Goal: Information Seeking & Learning: Check status

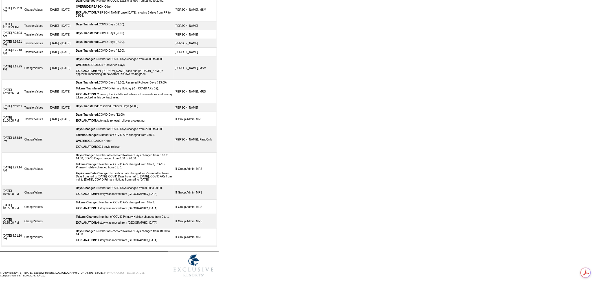
scroll to position [131, 0]
drag, startPoint x: 98, startPoint y: 234, endPoint x: 89, endPoint y: 233, distance: 8.7
click at [89, 233] on div "Days Changed: Number of Reserved Rollover Days changed from 18.00 to 14.00." at bounding box center [124, 233] width 97 height 6
click at [126, 230] on div "Days Changed: Number of Reserved Rollover Days changed from 18.00 to 14.00." at bounding box center [124, 233] width 97 height 6
click at [123, 221] on div "EXPLANATION: History was moved from [GEOGRAPHIC_DATA]" at bounding box center [124, 222] width 97 height 3
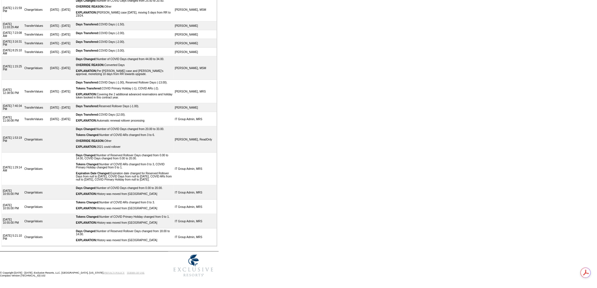
click at [133, 215] on div "Tokens Changed: Number of COVID Primary Holiday changed from 0 to 1." at bounding box center [124, 216] width 97 height 3
drag, startPoint x: 113, startPoint y: 176, endPoint x: 168, endPoint y: 178, distance: 55.0
click at [168, 186] on div "Days Changed: Number of COVID Days changed from 0.00 to 20.00." at bounding box center [124, 187] width 97 height 3
click at [119, 230] on div "Days Changed: Number of Reserved Rollover Days changed from 18.00 to 14.00." at bounding box center [124, 233] width 97 height 6
click at [81, 186] on div "Days Changed: Number of COVID Days changed from 0.00 to 20.00." at bounding box center [124, 187] width 97 height 3
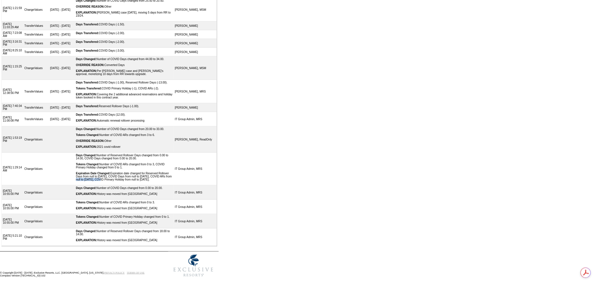
drag, startPoint x: 105, startPoint y: 164, endPoint x: 133, endPoint y: 164, distance: 27.4
click at [133, 172] on div "Expiration Date Changed: Expiration date changed for Reserved Rollover Days fro…" at bounding box center [124, 176] width 97 height 9
drag, startPoint x: 141, startPoint y: 107, endPoint x: 154, endPoint y: 108, distance: 12.7
click at [154, 127] on div "Days Changed: Number of COVID Days changed from 20.00 to 33.00." at bounding box center [124, 128] width 97 height 3
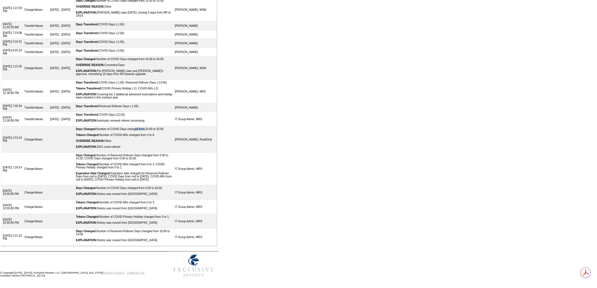
drag, startPoint x: 51, startPoint y: 114, endPoint x: 70, endPoint y: 120, distance: 20.1
click at [70, 112] on td "[DATE] - [DATE]" at bounding box center [62, 107] width 26 height 9
